Goal: Information Seeking & Learning: Learn about a topic

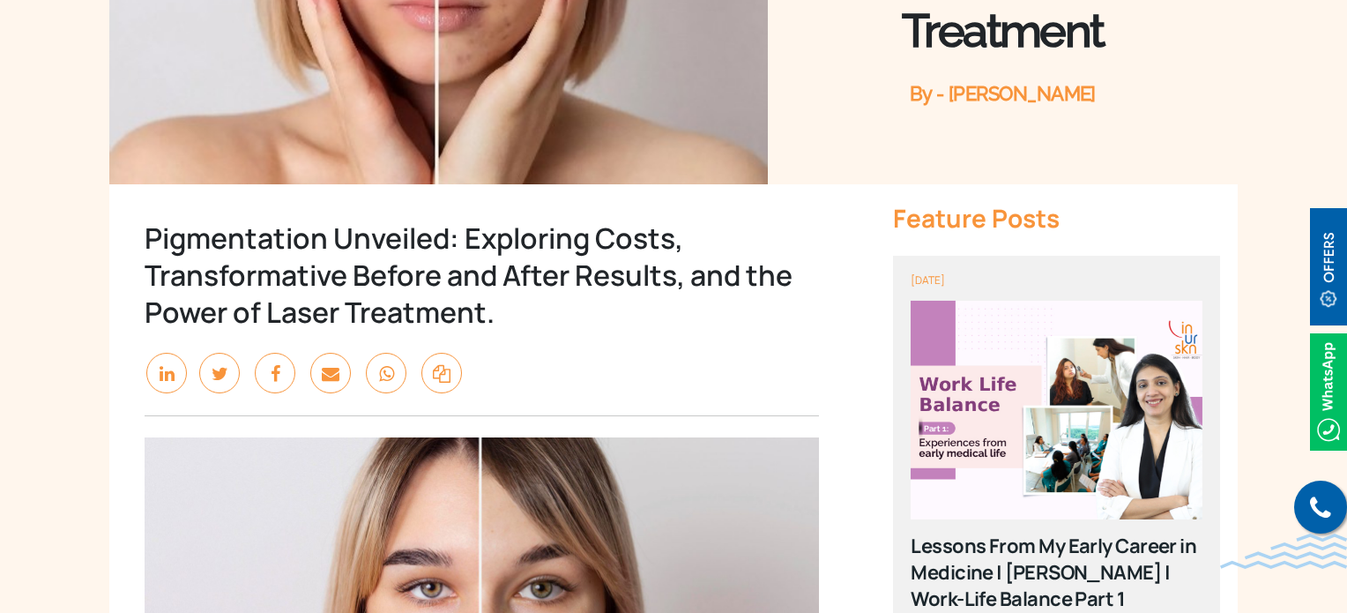
scroll to position [705, 0]
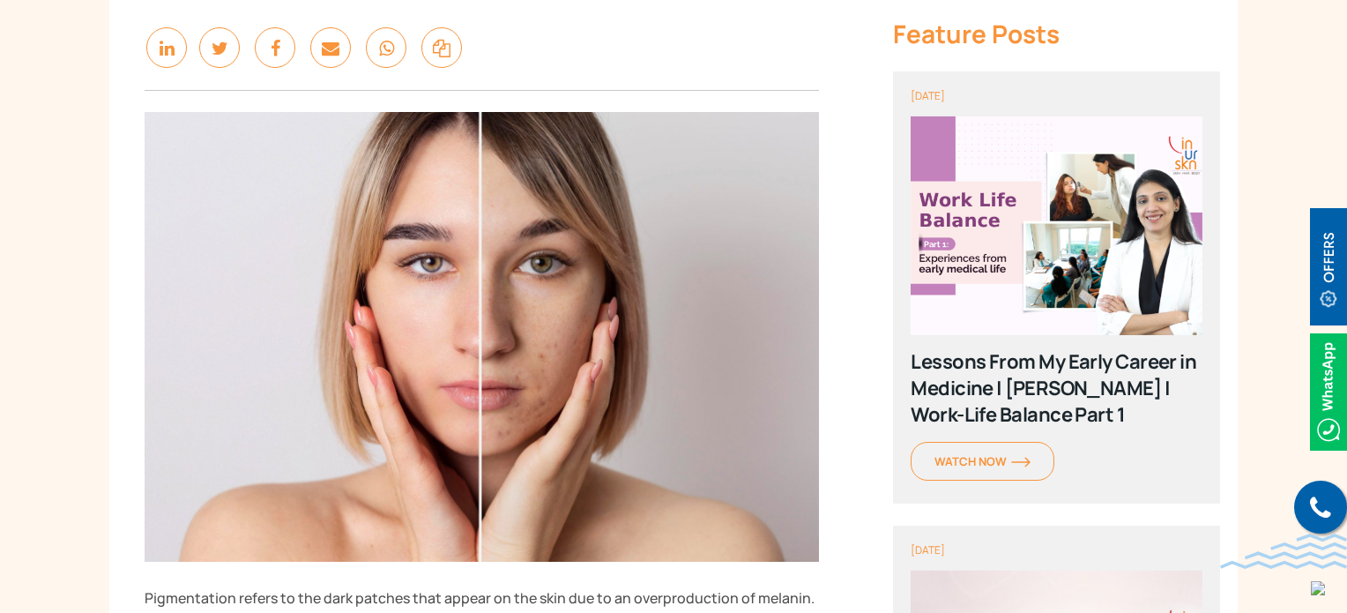
click at [528, 384] on img at bounding box center [482, 337] width 674 height 450
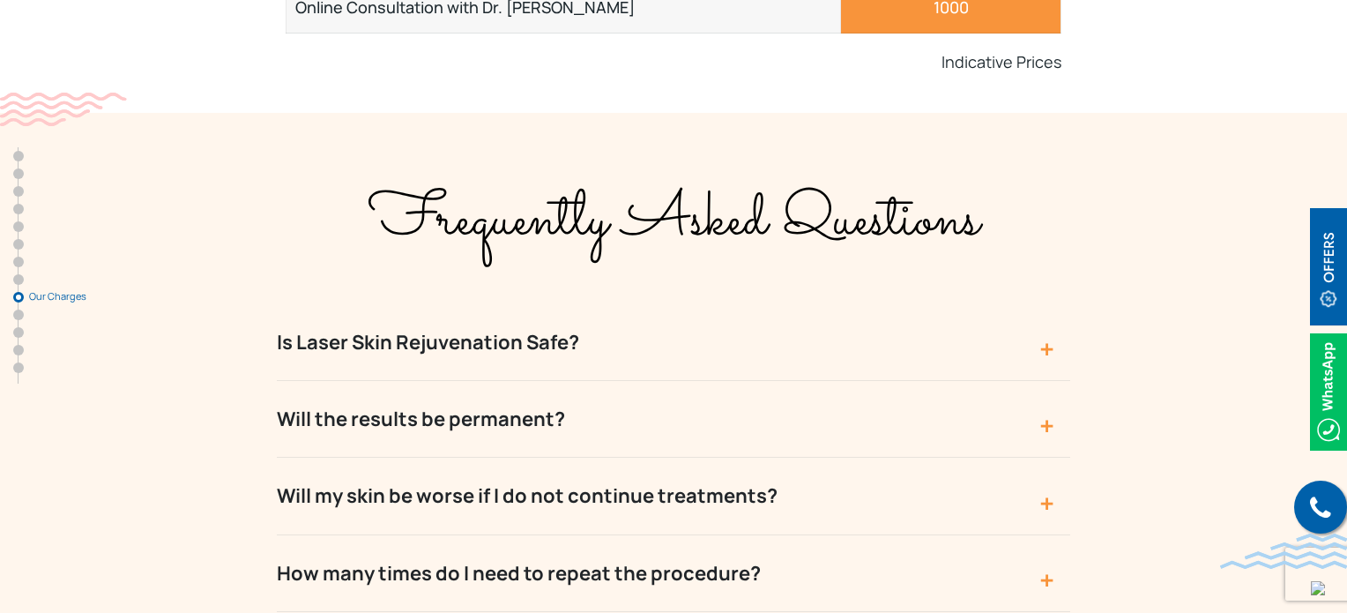
scroll to position [7316, 0]
